Goal: Information Seeking & Learning: Learn about a topic

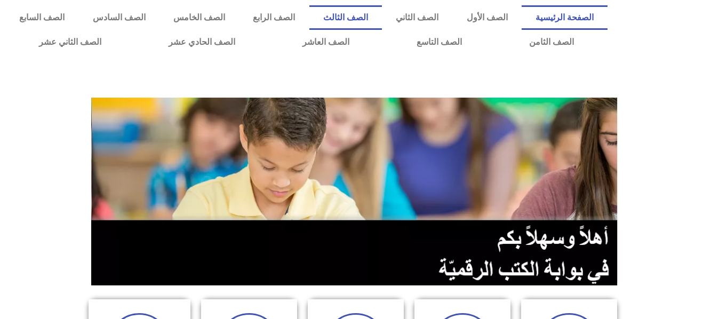
click at [382, 12] on link "الصف الثالث" at bounding box center [345, 17] width 73 height 25
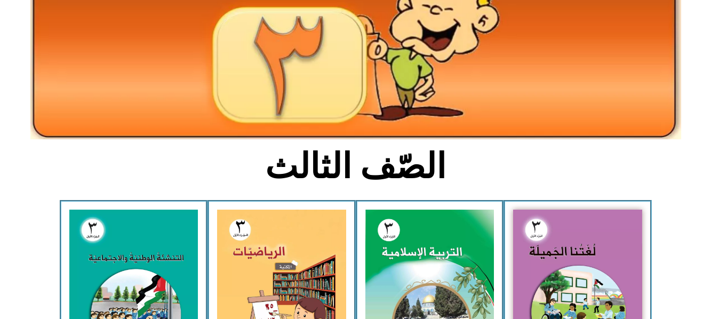
scroll to position [147, 0]
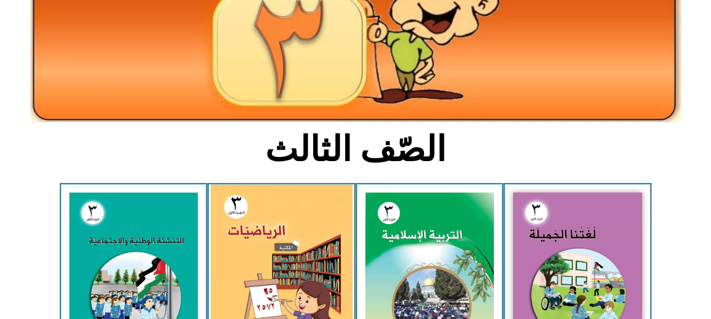
click at [298, 227] on img at bounding box center [282, 272] width 142 height 175
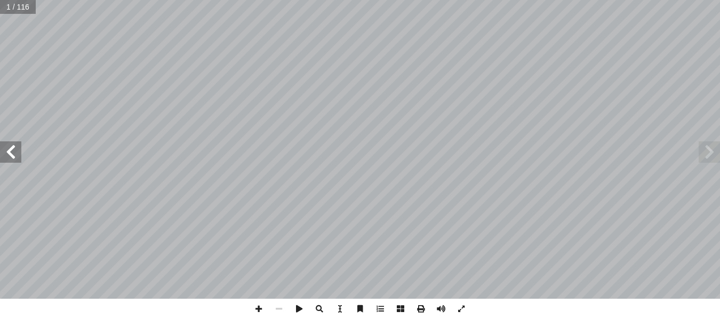
click at [19, 154] on span at bounding box center [10, 151] width 21 height 21
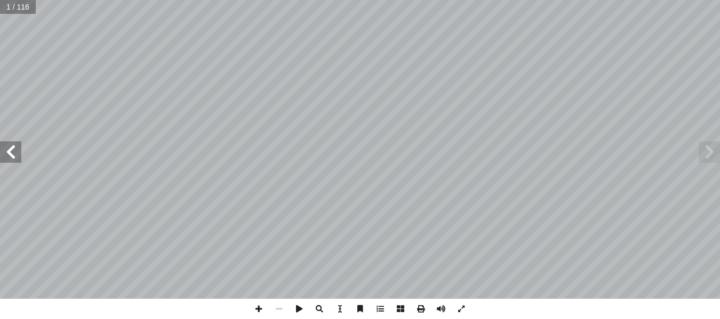
click at [19, 154] on span at bounding box center [10, 151] width 21 height 21
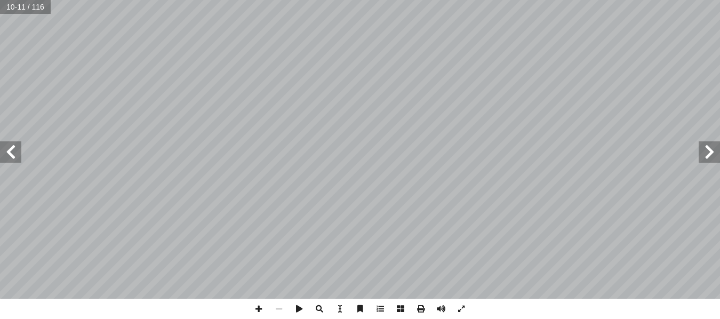
click at [19, 154] on span at bounding box center [10, 151] width 21 height 21
click at [260, 310] on span at bounding box center [259, 309] width 20 height 20
click at [9, 152] on span at bounding box center [10, 151] width 21 height 21
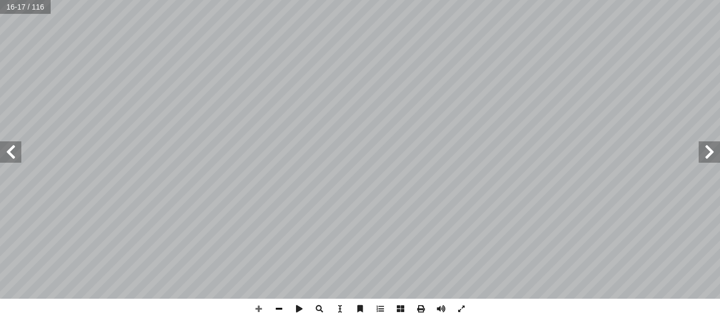
click at [276, 290] on div "١٢ َ ســب َ ــف ح ّ ت لتزييــن الص � لونــ � لــث تلويــن الب � ــف الث ّ راد ط…" at bounding box center [360, 159] width 720 height 319
click at [708, 156] on span at bounding box center [709, 151] width 21 height 21
click at [712, 153] on span at bounding box center [709, 151] width 21 height 21
